Goal: Task Accomplishment & Management: Manage account settings

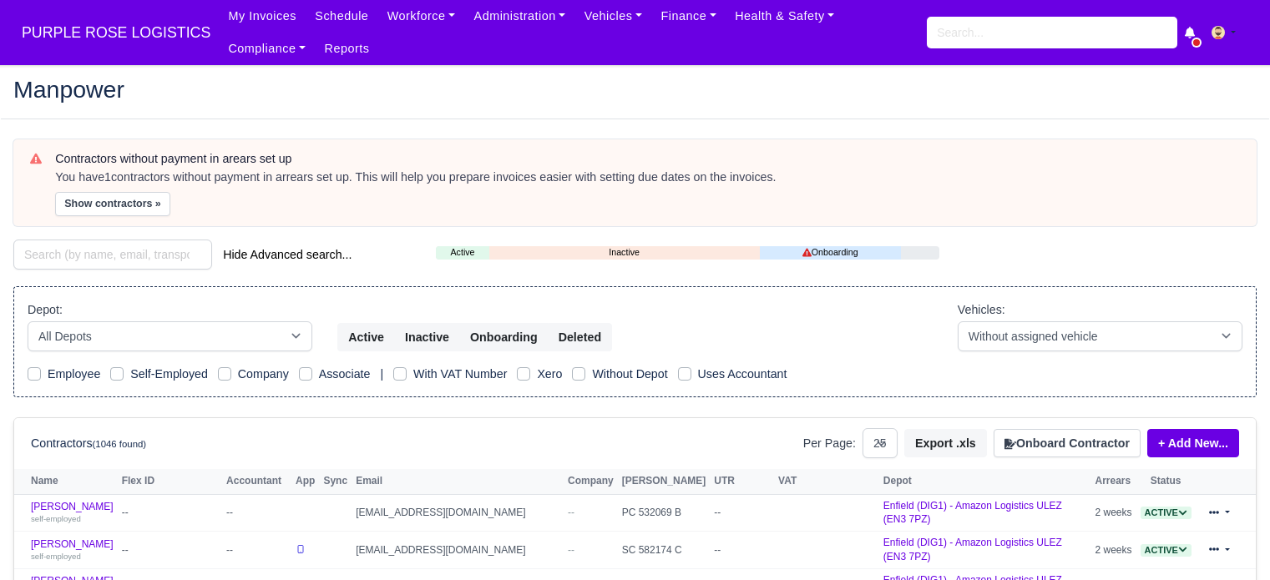
select select "25"
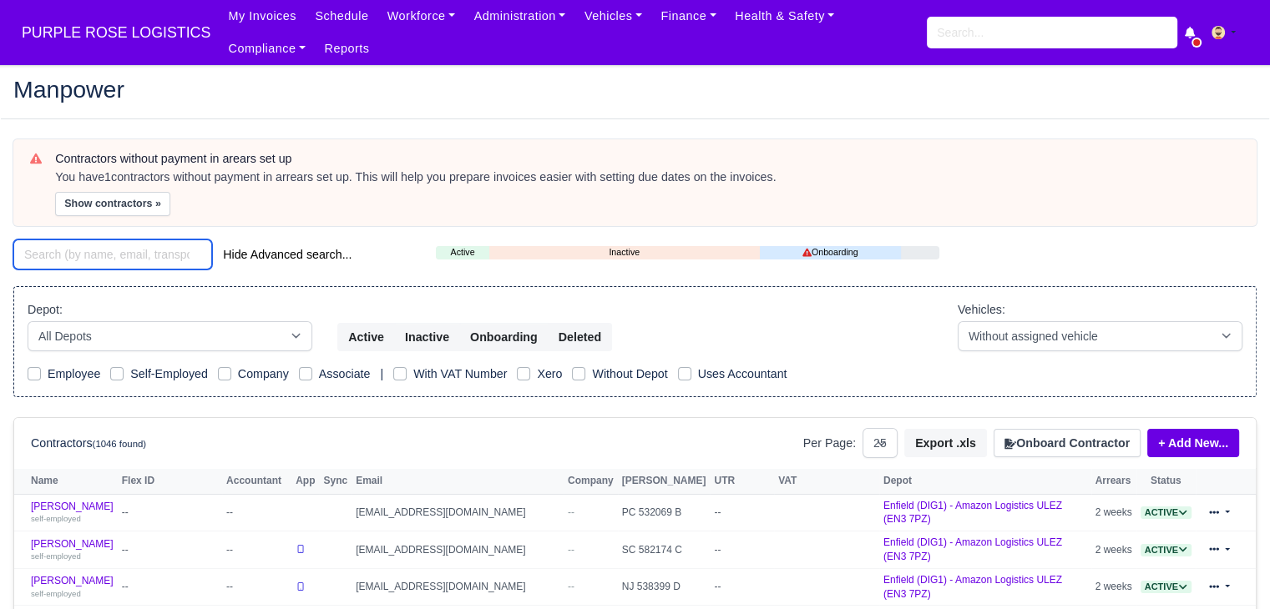
click at [158, 247] on input "search" at bounding box center [112, 255] width 199 height 30
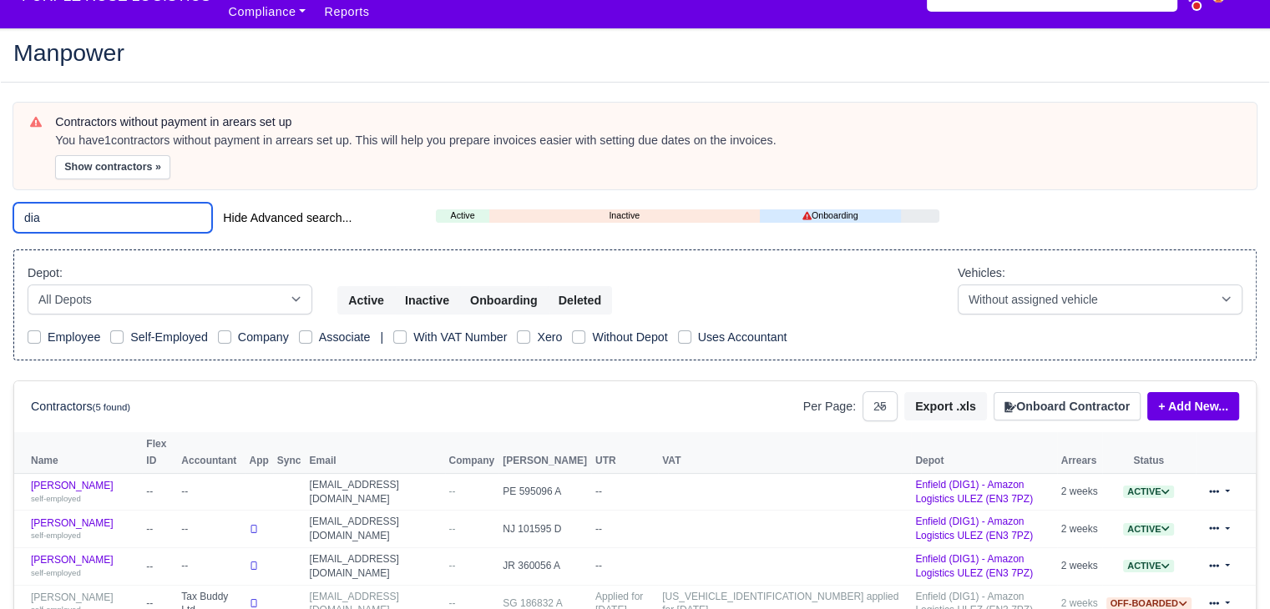
scroll to position [39, 0]
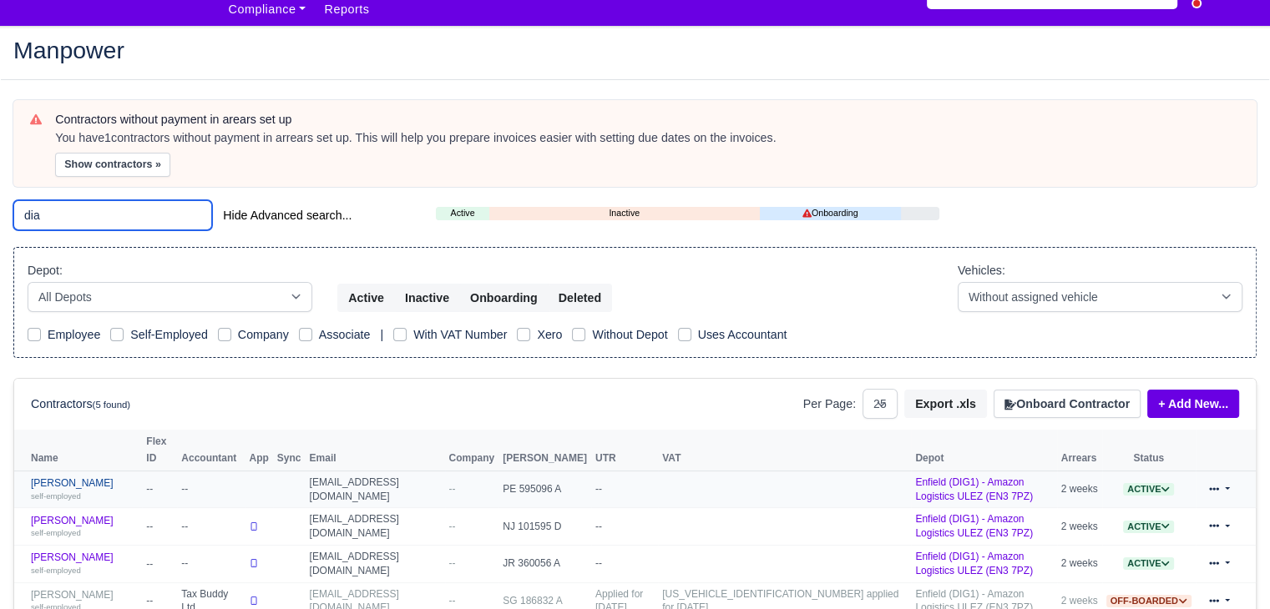
type input "dia"
click at [102, 478] on link "[PERSON_NAME] self-employed" at bounding box center [84, 490] width 107 height 24
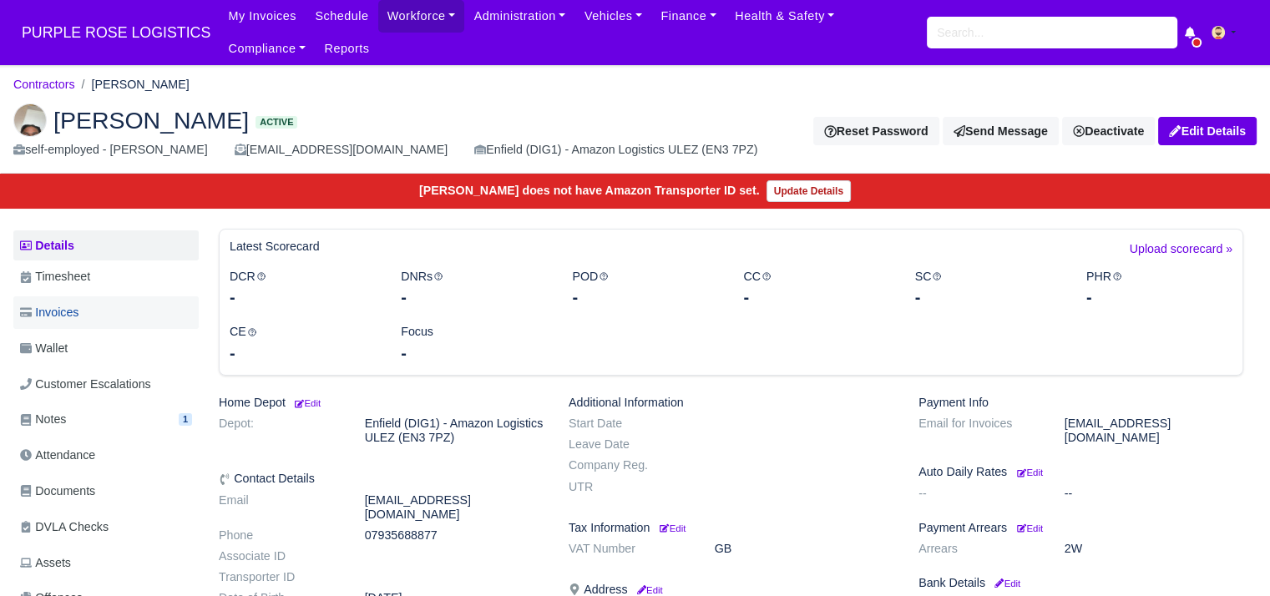
click at [124, 324] on link "Invoices" at bounding box center [105, 312] width 185 height 33
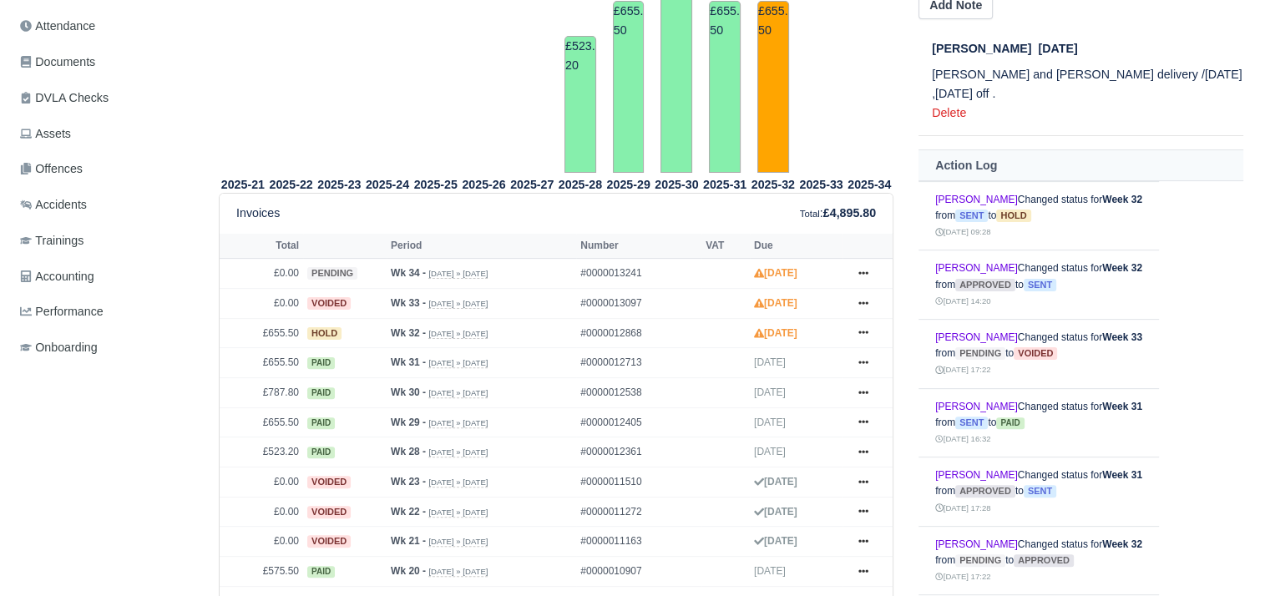
scroll to position [430, 0]
click at [866, 334] on icon at bounding box center [863, 331] width 10 height 10
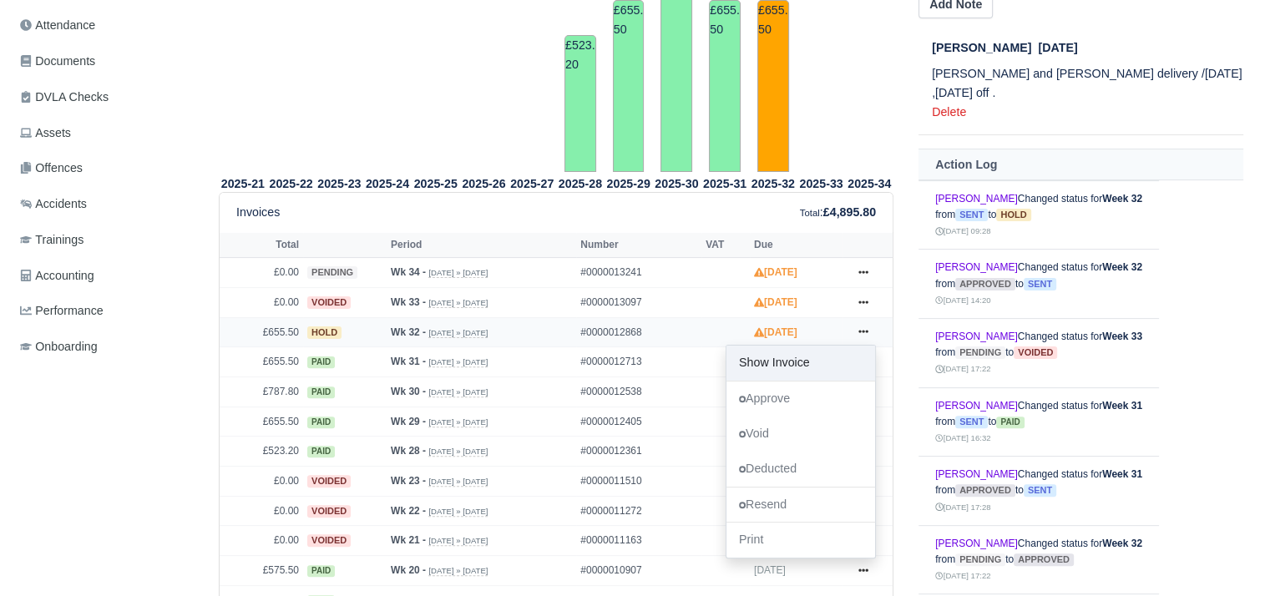
click at [822, 355] on link "Show Invoice" at bounding box center [800, 363] width 149 height 35
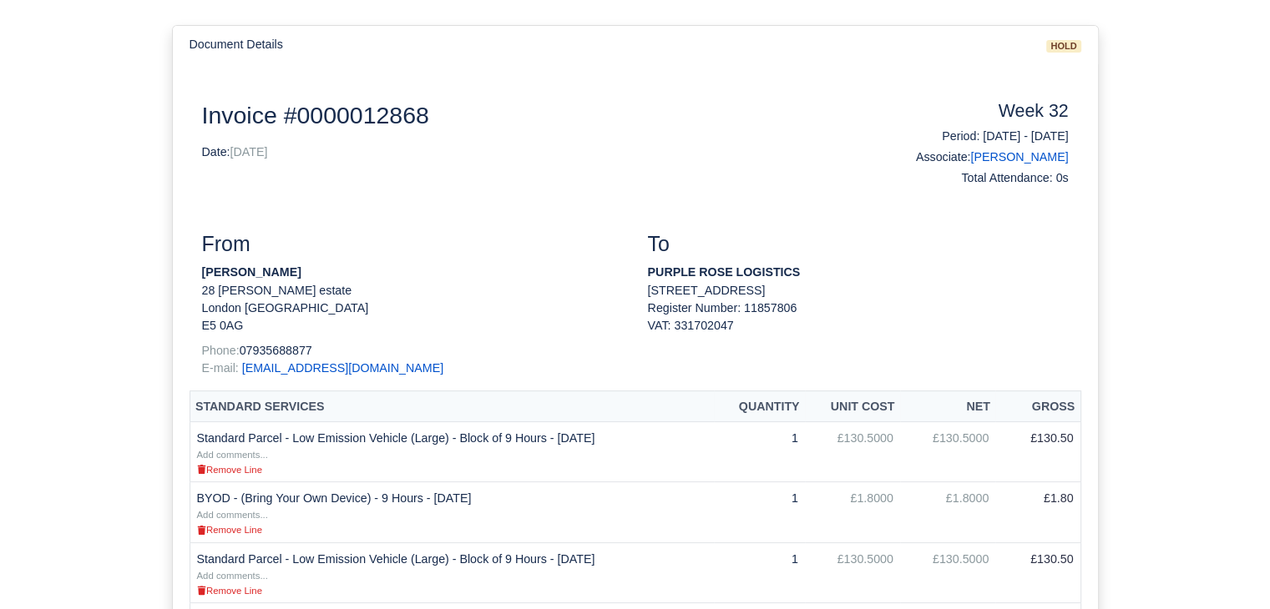
scroll to position [212, 0]
drag, startPoint x: 310, startPoint y: 271, endPoint x: 200, endPoint y: 267, distance: 109.4
click at [200, 267] on div "From Dianni Scarborough 28 nye bevan estate London London E5 0AG Phone: 0793568…" at bounding box center [413, 309] width 446 height 159
copy strong "[PERSON_NAME]"
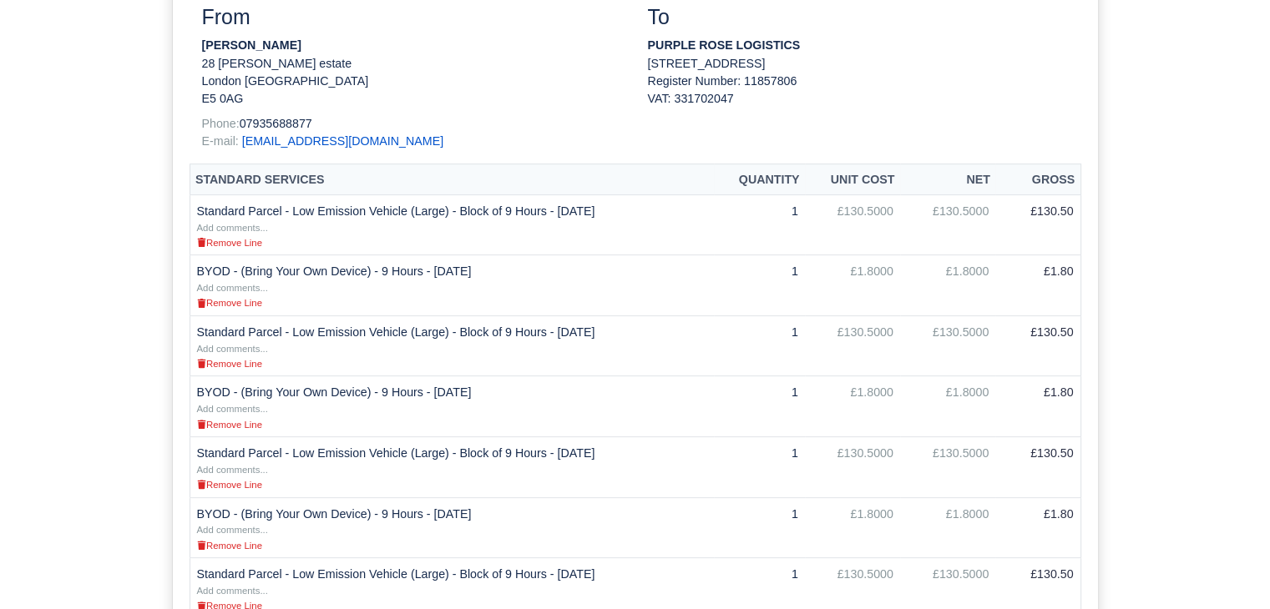
scroll to position [0, 0]
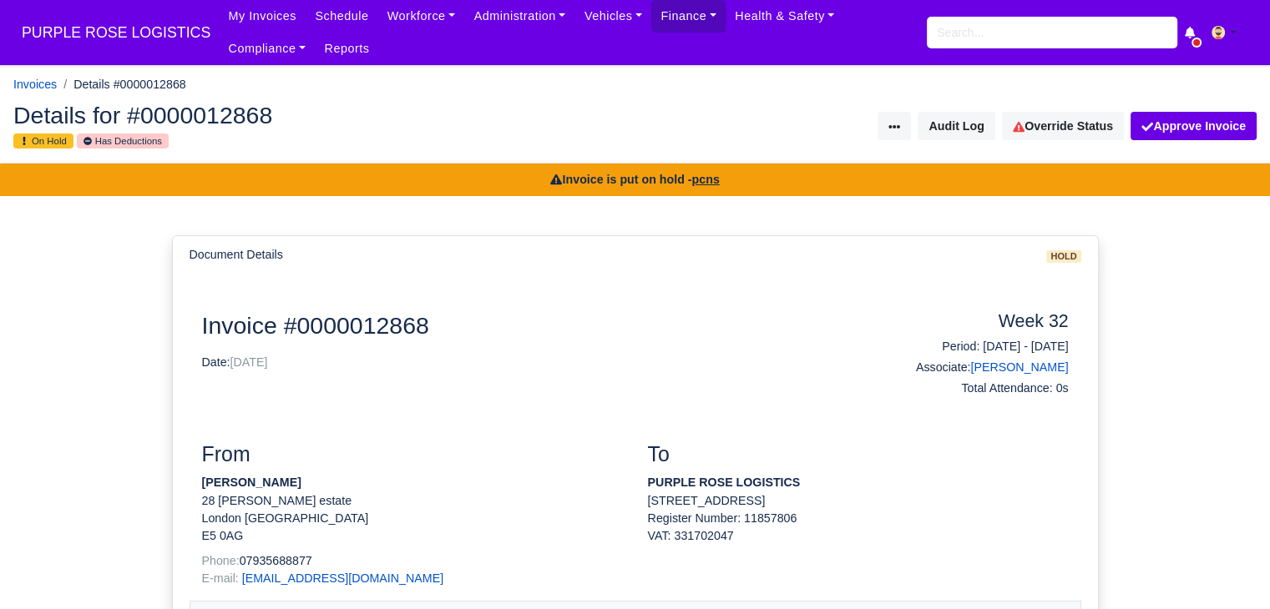
click at [1039, 157] on div "Details for #0000012868 On Hold Has Deductions Invoice Actions Resend Invoice V…" at bounding box center [635, 126] width 1268 height 73
click at [1060, 125] on link "Override Status" at bounding box center [1063, 126] width 122 height 28
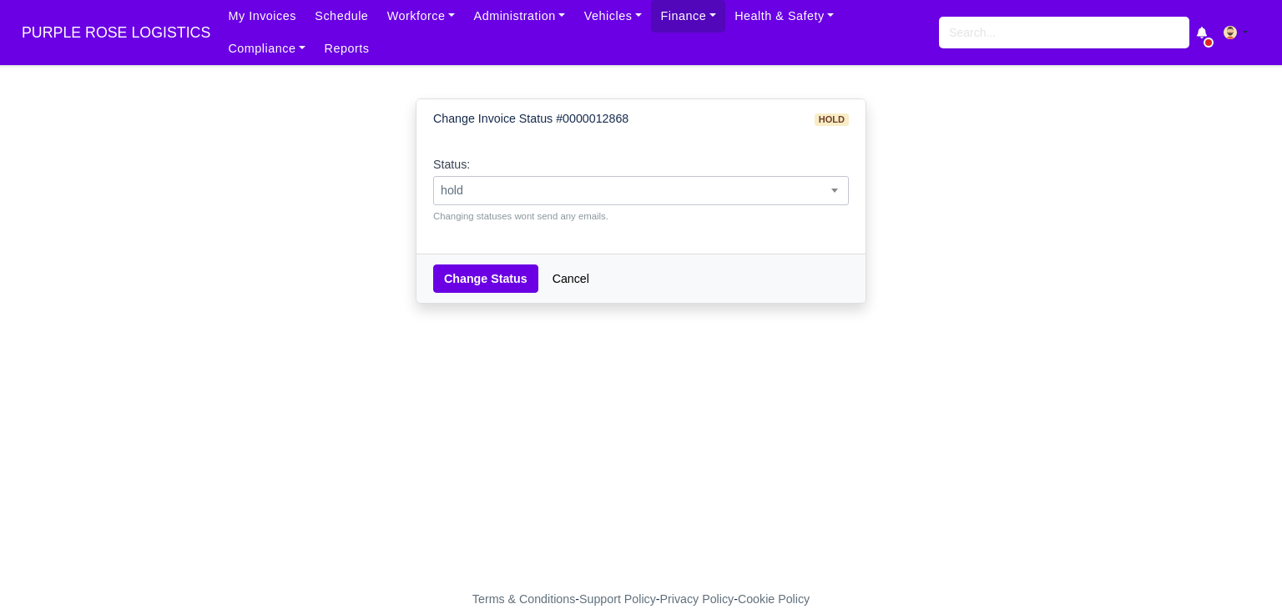
click at [580, 183] on span "hold" at bounding box center [641, 190] width 414 height 21
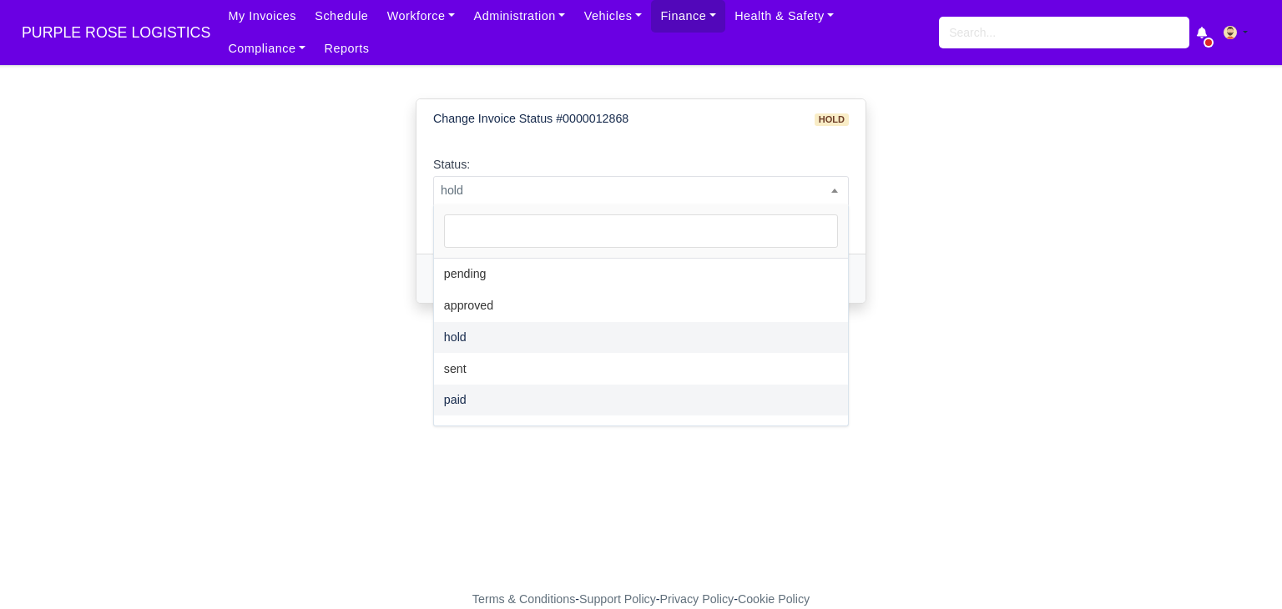
select select "paid"
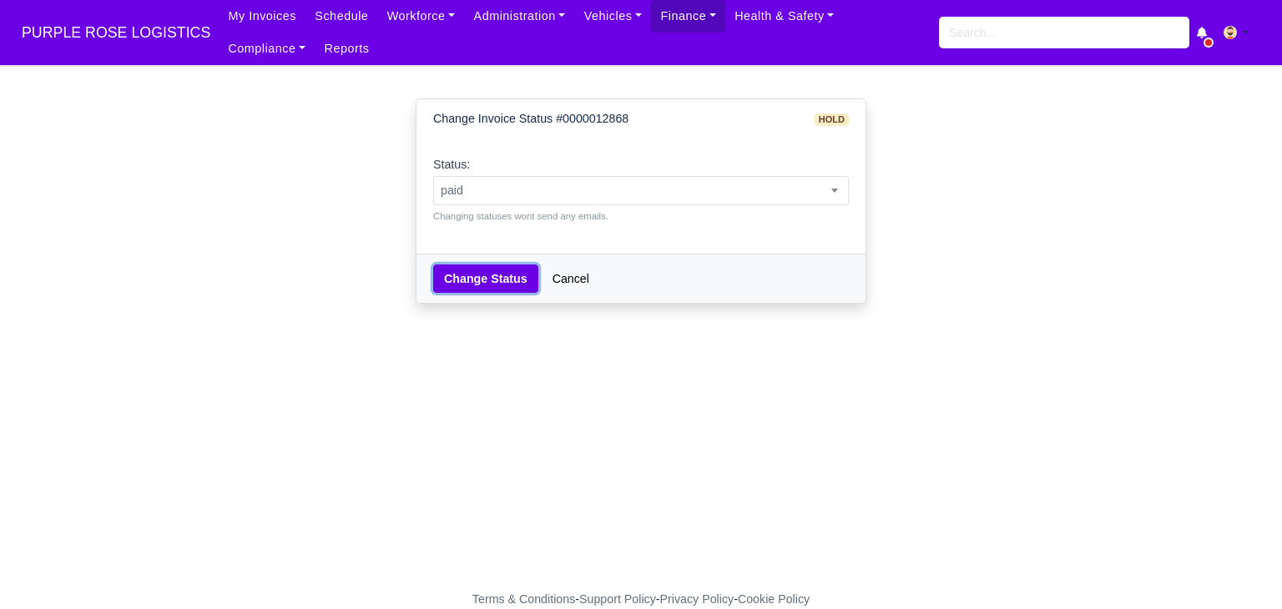
click at [486, 284] on button "Change Status" at bounding box center [485, 279] width 105 height 28
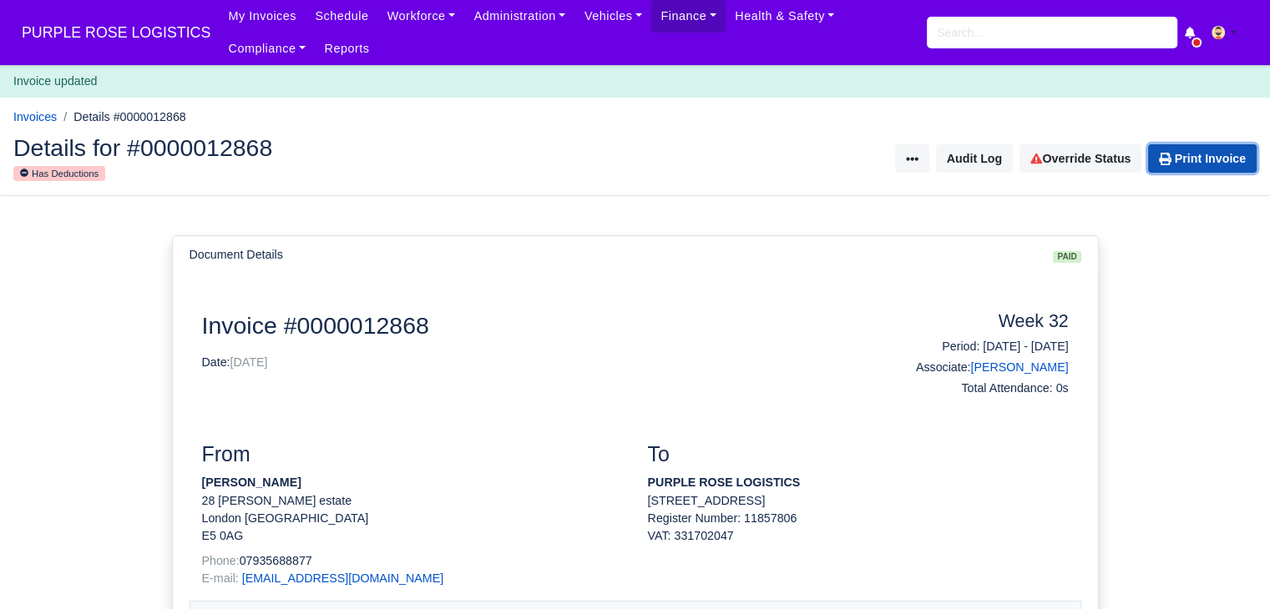
click at [1195, 171] on link "Print Invoice" at bounding box center [1202, 158] width 109 height 28
